Goal: Task Accomplishment & Management: Use online tool/utility

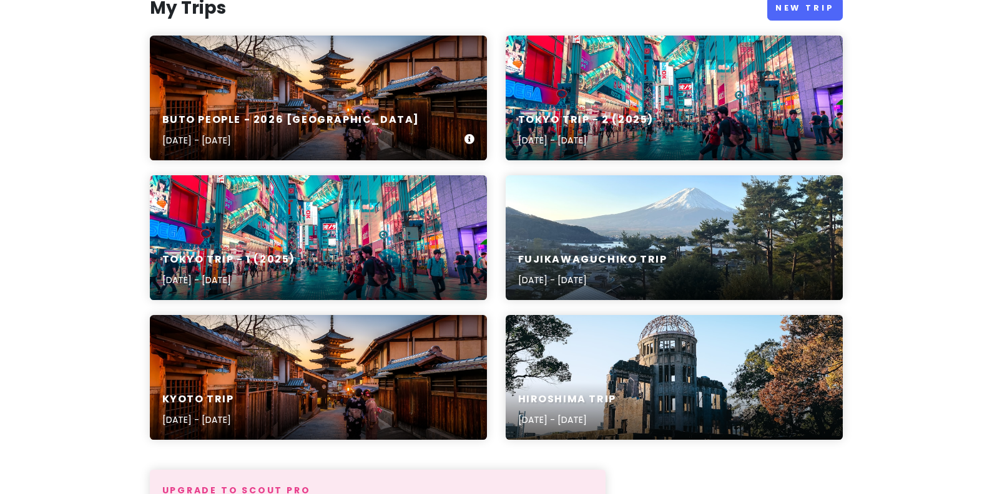
scroll to position [312, 0]
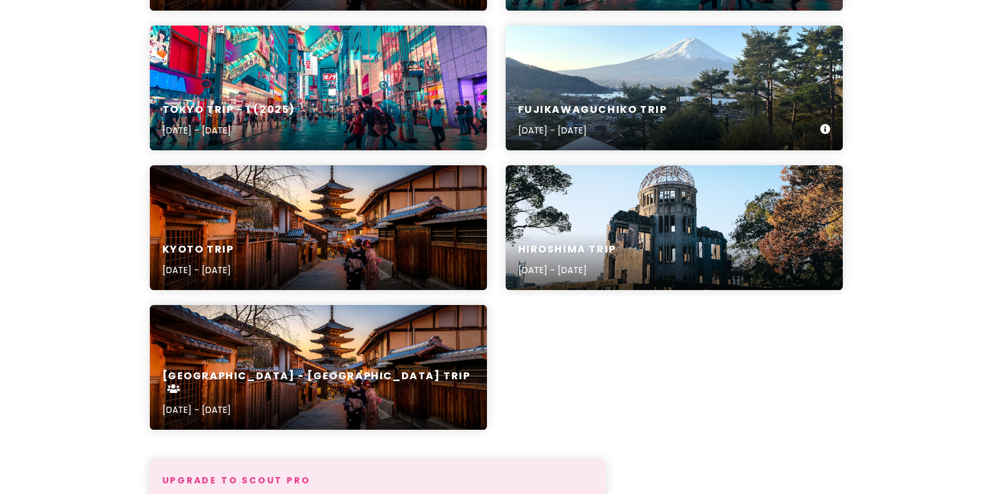
click at [762, 74] on div "Fujikawaguchiko Trip [DATE] - [DATE]" at bounding box center [674, 88] width 337 height 125
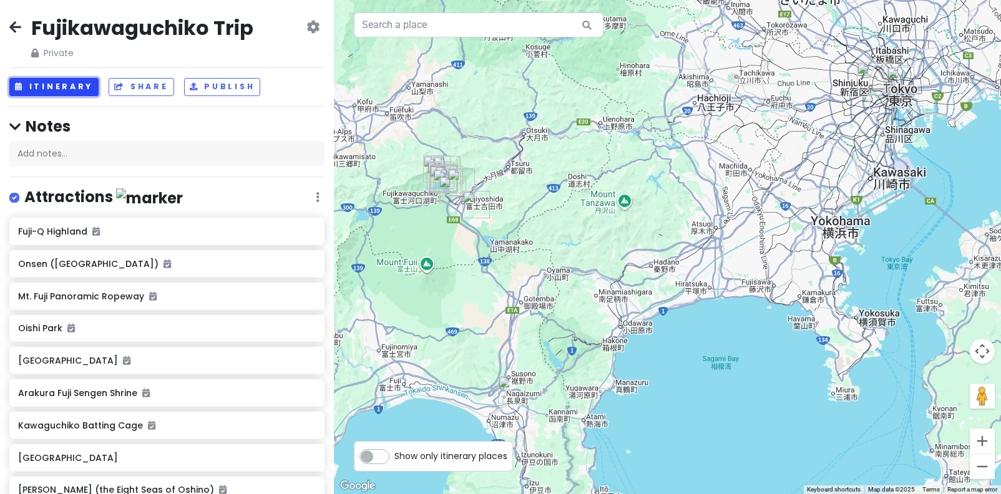
click at [59, 92] on button "Itinerary" at bounding box center [53, 87] width 89 height 18
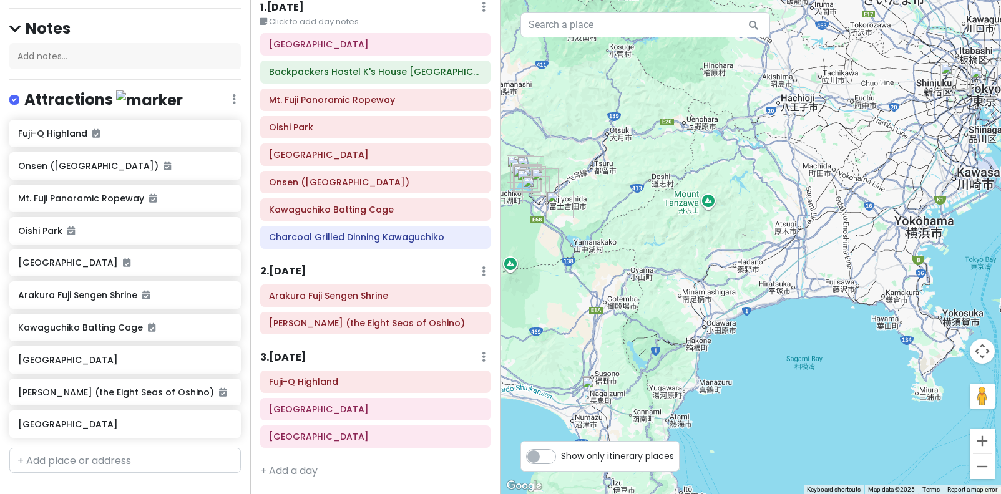
scroll to position [312, 0]
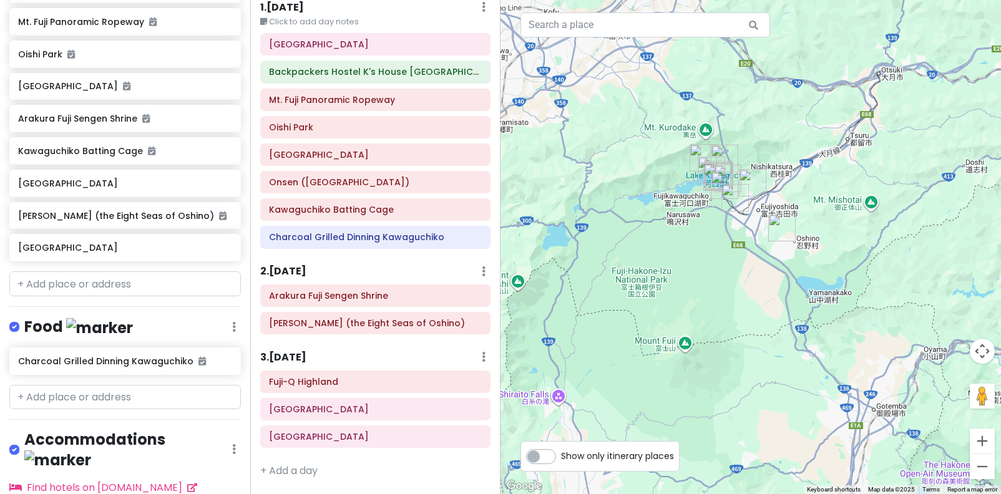
drag, startPoint x: 583, startPoint y: 173, endPoint x: 840, endPoint y: 187, distance: 257.0
click at [898, 179] on div at bounding box center [751, 247] width 501 height 494
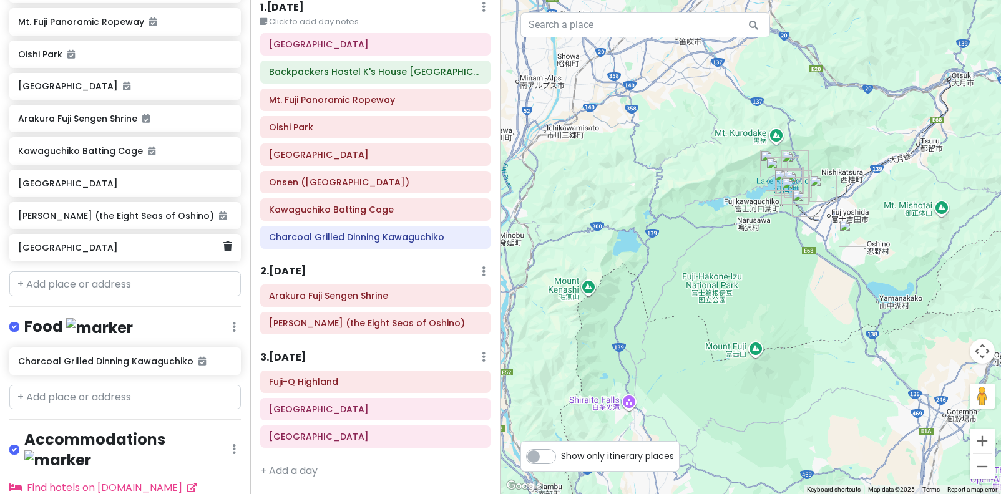
click at [132, 252] on h6 "[GEOGRAPHIC_DATA]" at bounding box center [120, 247] width 205 height 11
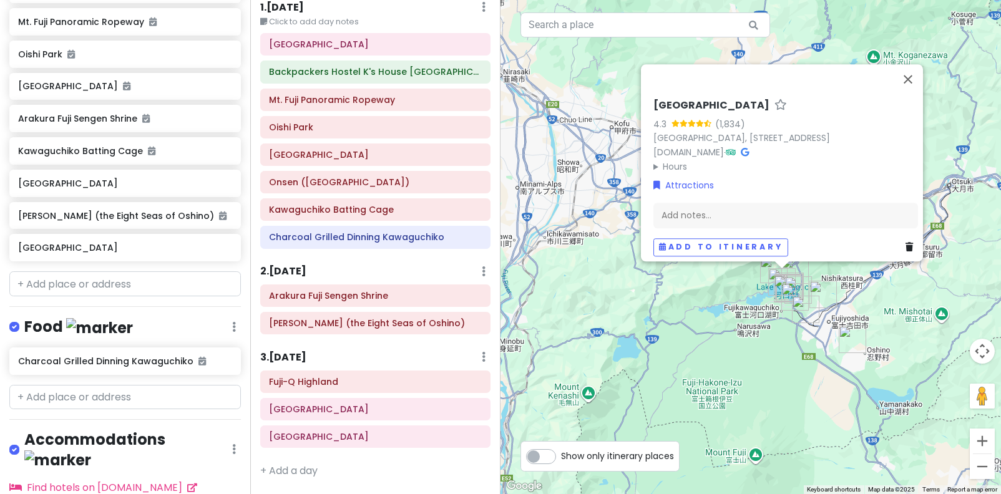
drag, startPoint x: 896, startPoint y: 307, endPoint x: 893, endPoint y: 299, distance: 8.7
click at [896, 307] on div "[GEOGRAPHIC_DATA] 4.3 (1,834) [GEOGRAPHIC_DATA], 〒401-0302 [GEOGRAPHIC_DATA], […" at bounding box center [751, 247] width 501 height 494
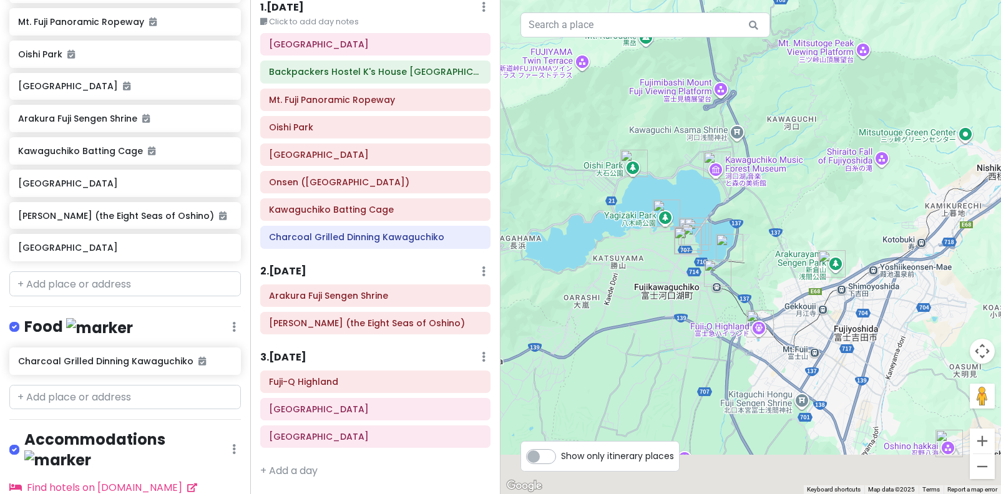
drag, startPoint x: 642, startPoint y: 250, endPoint x: 767, endPoint y: 136, distance: 169.7
click at [767, 136] on div at bounding box center [751, 247] width 501 height 494
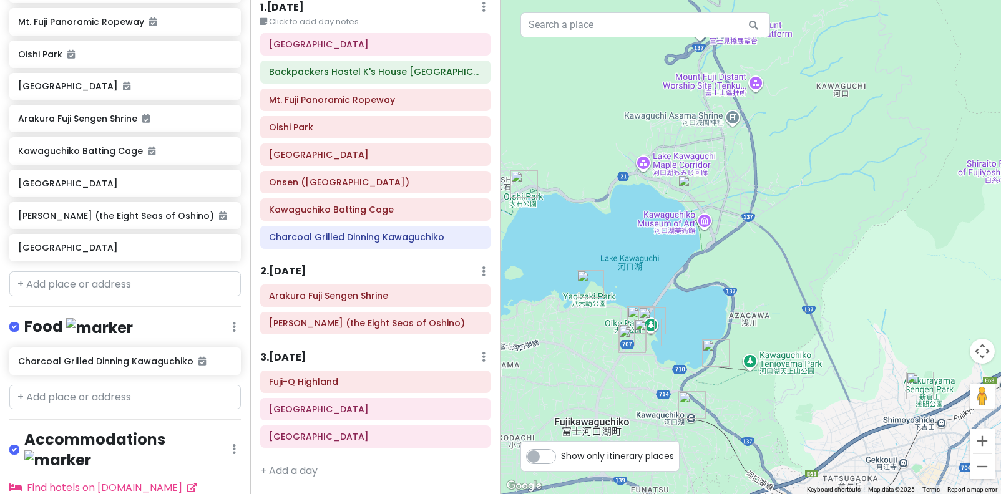
drag, startPoint x: 694, startPoint y: 268, endPoint x: 816, endPoint y: 244, distance: 124.6
click at [817, 244] on div at bounding box center [751, 247] width 501 height 494
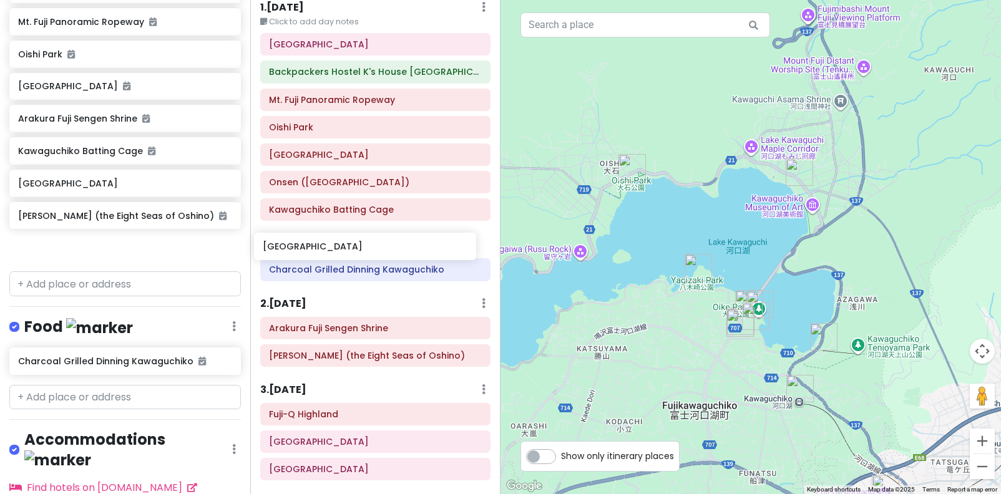
drag, startPoint x: 135, startPoint y: 255, endPoint x: 380, endPoint y: 254, distance: 244.7
click at [380, 254] on div "Fujikawaguchiko Trip Private Change Dates Make a Copy Delete Trip Go Pro ⚡️ Giv…" at bounding box center [500, 247] width 1001 height 494
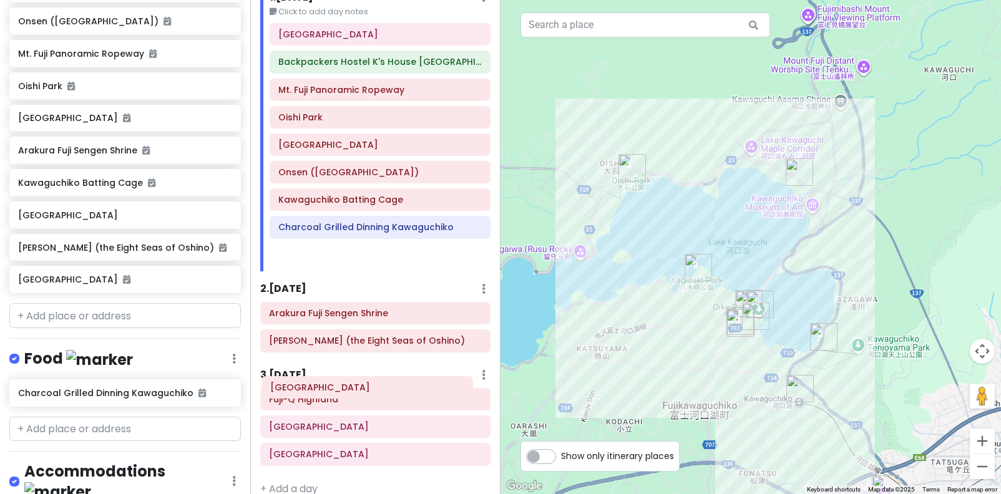
scroll to position [63, 0]
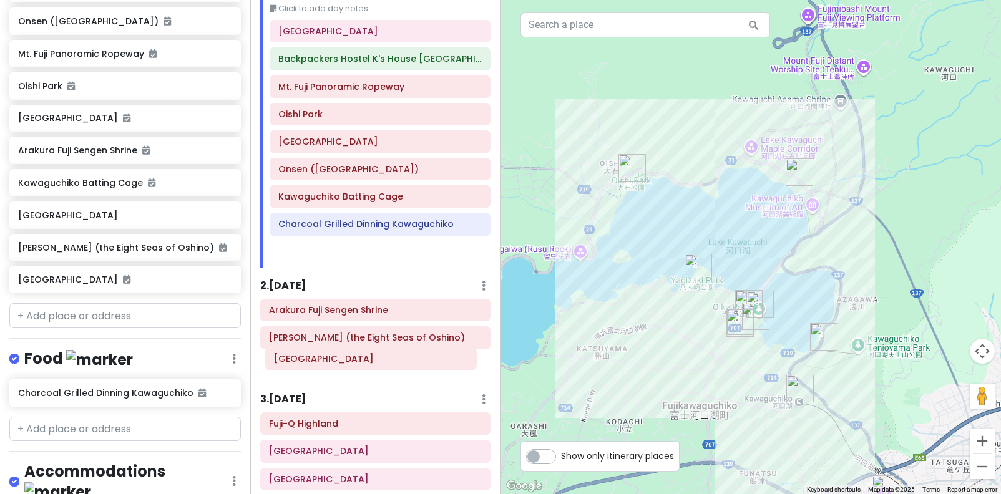
drag, startPoint x: 365, startPoint y: 241, endPoint x: 361, endPoint y: 363, distance: 121.8
click at [361, 363] on div "Itinerary × 1 . [DATE] Edit Day Notes Delete Day Click to add day notes MISHIMA…" at bounding box center [375, 247] width 250 height 494
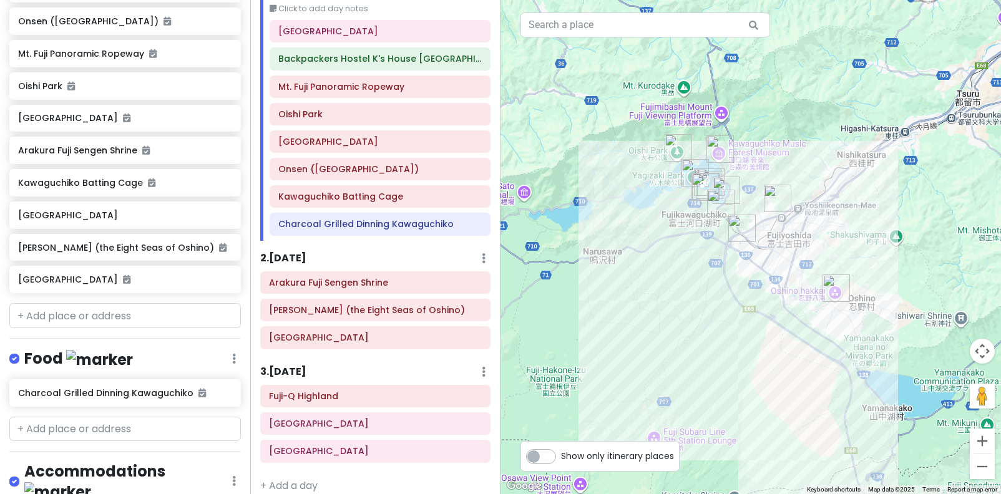
drag, startPoint x: 635, startPoint y: 257, endPoint x: 587, endPoint y: 230, distance: 54.5
click at [587, 230] on div at bounding box center [751, 247] width 501 height 494
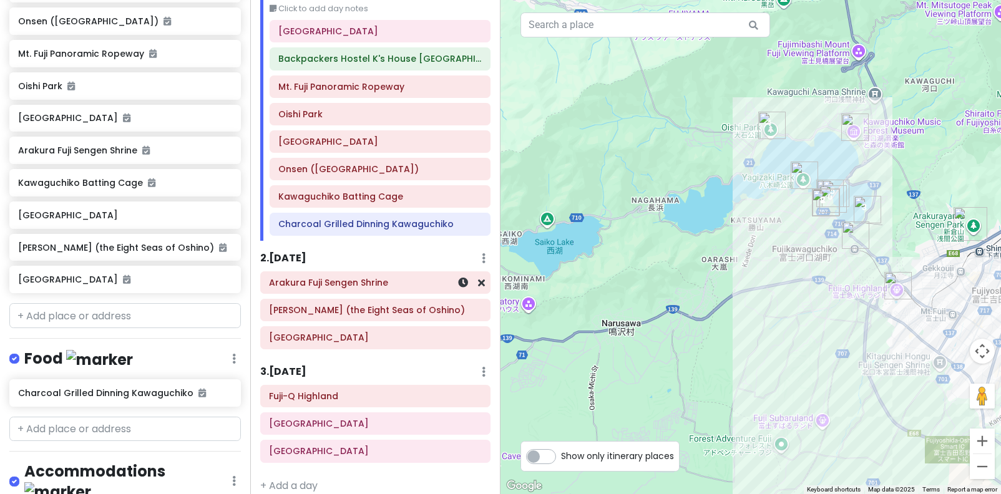
click at [350, 290] on div "Arakura Fuji Sengen Shrine" at bounding box center [375, 282] width 213 height 17
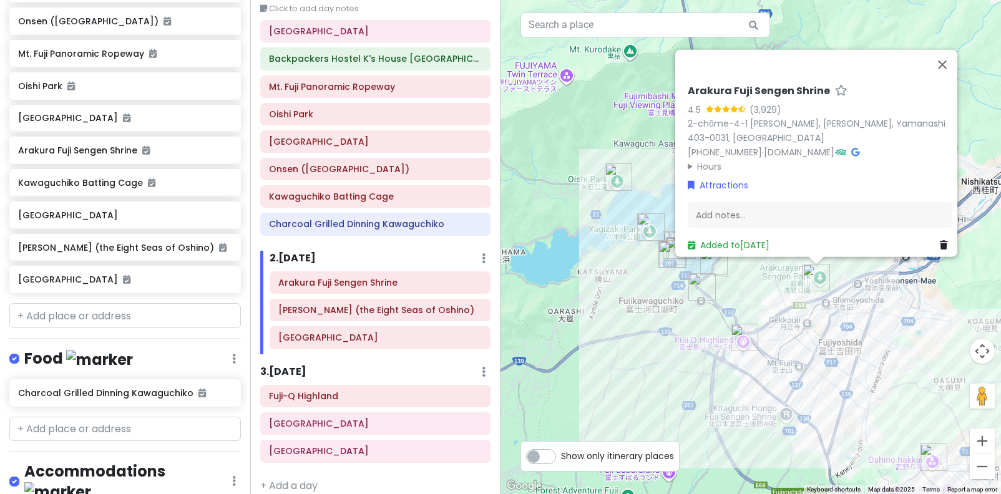
click at [632, 337] on div "[PERSON_NAME] Sengen Shrine 4.5 (3,929) 2-chōme-4-1 [PERSON_NAME], [PERSON_NAME…" at bounding box center [751, 247] width 501 height 494
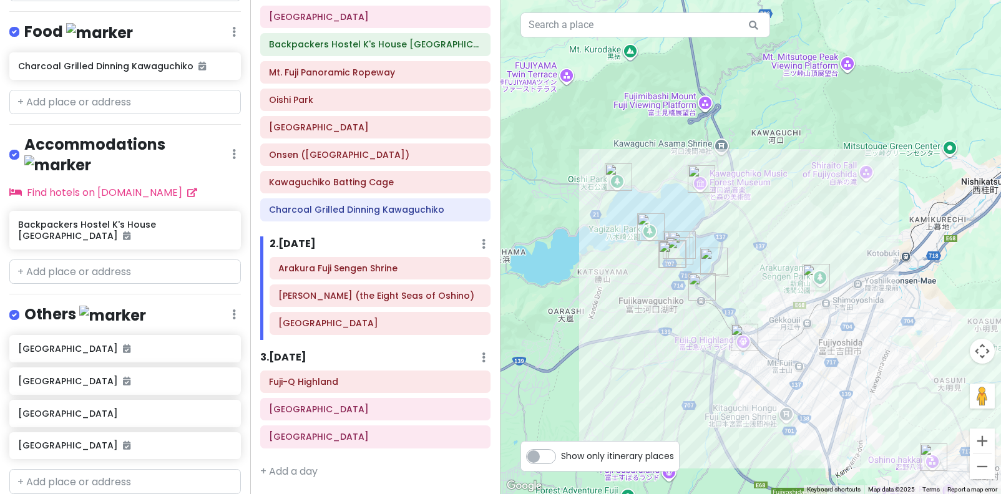
scroll to position [618, 0]
